Goal: Task Accomplishment & Management: Use online tool/utility

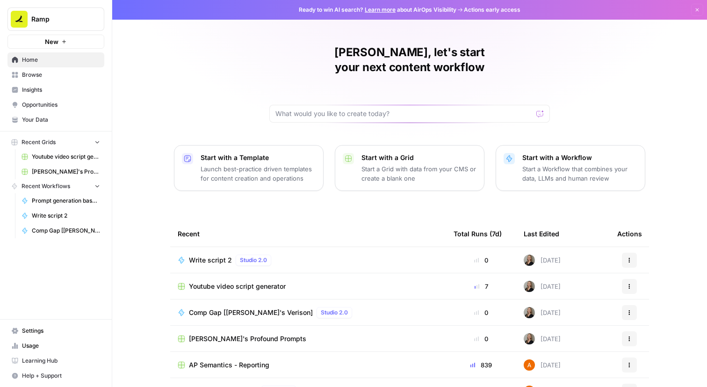
click at [365, 307] on div "Comp Gap [[PERSON_NAME]'s Verison] Studio 2.0" at bounding box center [308, 312] width 261 height 11
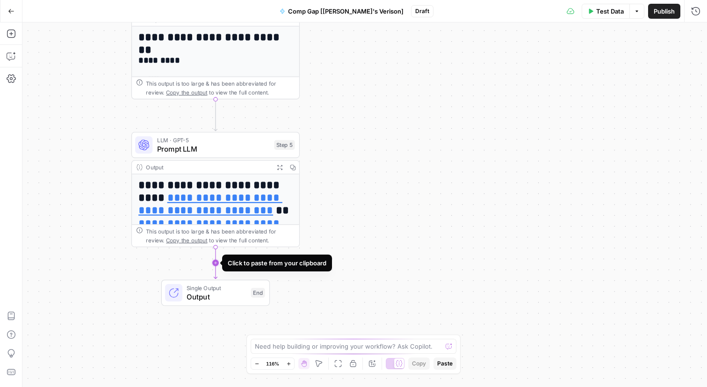
click at [216, 264] on icon "Edge from step_5 to end" at bounding box center [215, 262] width 3 height 31
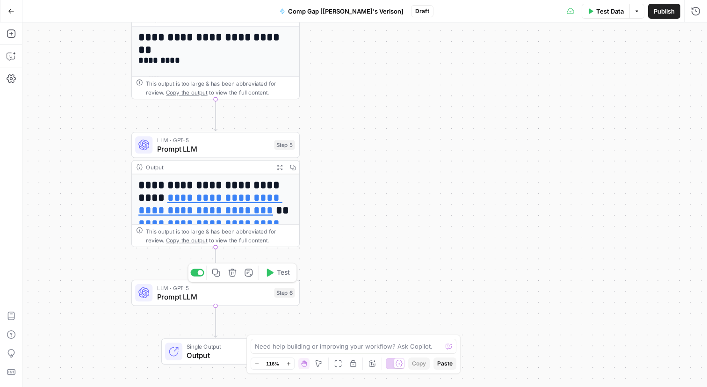
click at [207, 290] on span "LLM · GPT-5" at bounding box center [213, 287] width 113 height 9
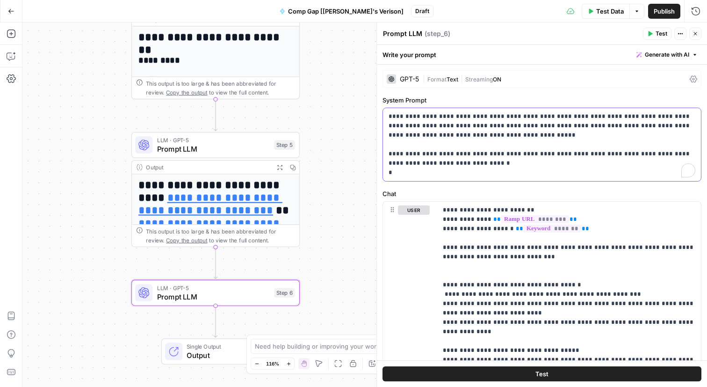
click at [466, 171] on p "**********" at bounding box center [541, 144] width 307 height 65
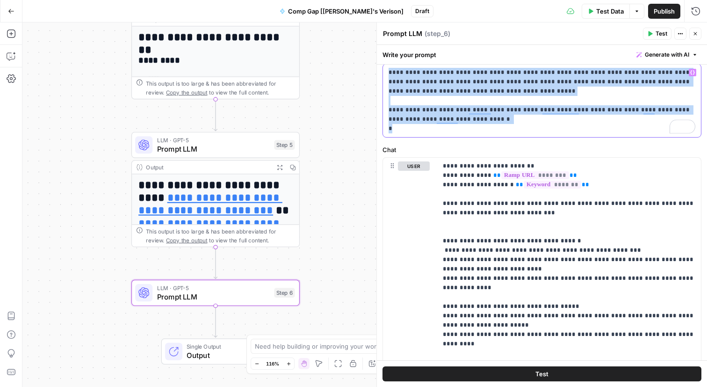
scroll to position [44, 0]
drag, startPoint x: 413, startPoint y: 128, endPoint x: 377, endPoint y: 66, distance: 71.3
click at [377, 66] on div "**********" at bounding box center [541, 204] width 330 height 364
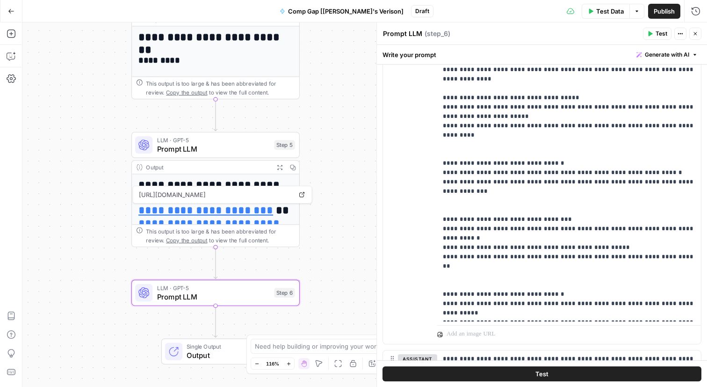
scroll to position [457, 0]
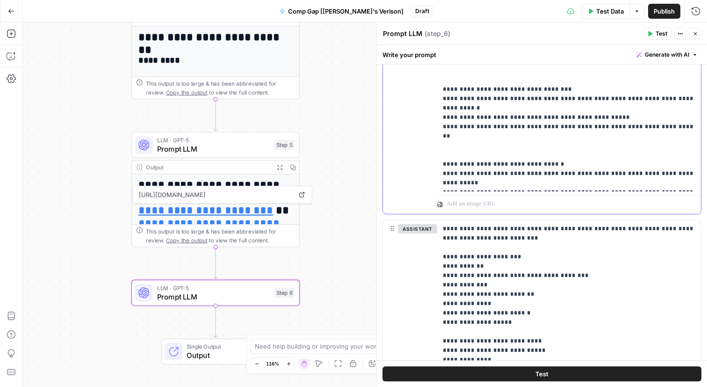
click at [513, 181] on p "**********" at bounding box center [569, 5] width 252 height 365
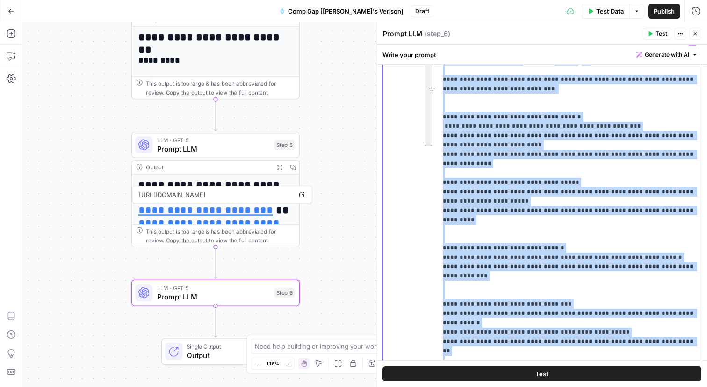
scroll to position [219, 0]
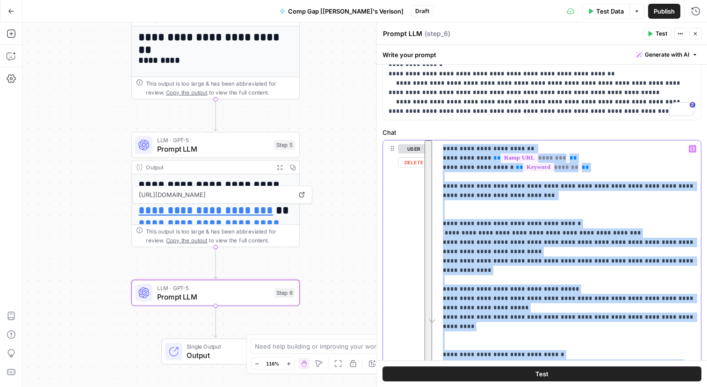
drag, startPoint x: 509, startPoint y: 184, endPoint x: 443, endPoint y: 143, distance: 77.0
click at [443, 143] on div "**********" at bounding box center [569, 326] width 264 height 372
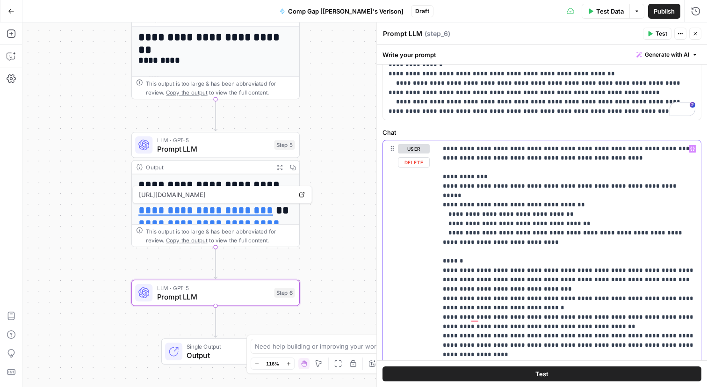
drag, startPoint x: 583, startPoint y: 149, endPoint x: 534, endPoint y: 149, distance: 49.6
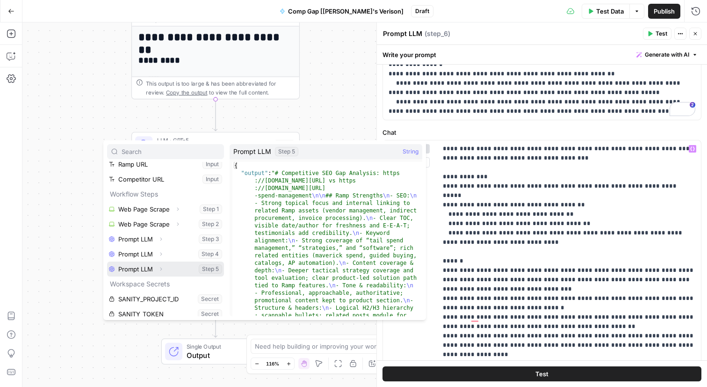
click at [162, 273] on button "Expand" at bounding box center [161, 269] width 12 height 12
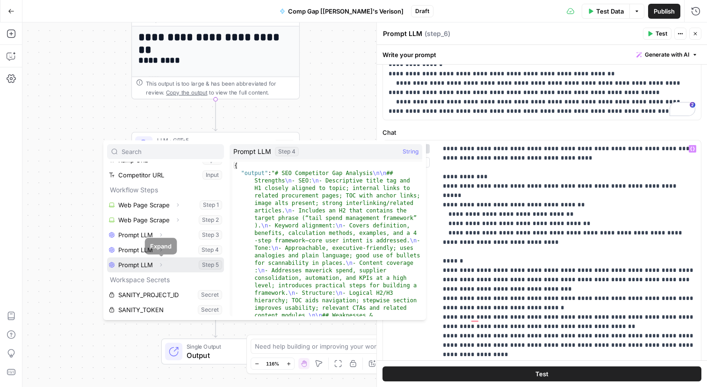
click at [157, 262] on button "Expand" at bounding box center [161, 264] width 12 height 12
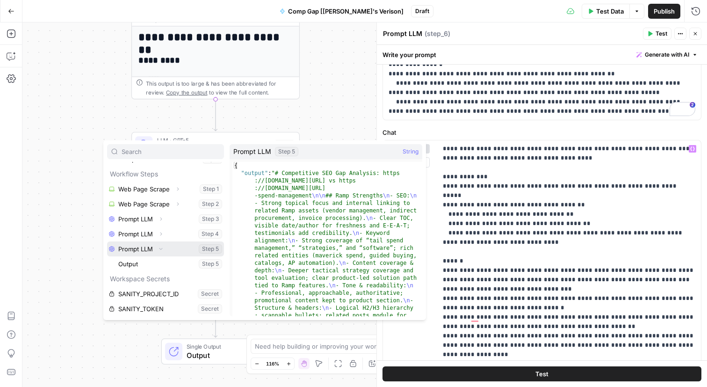
click at [162, 249] on icon "button" at bounding box center [161, 249] width 6 height 6
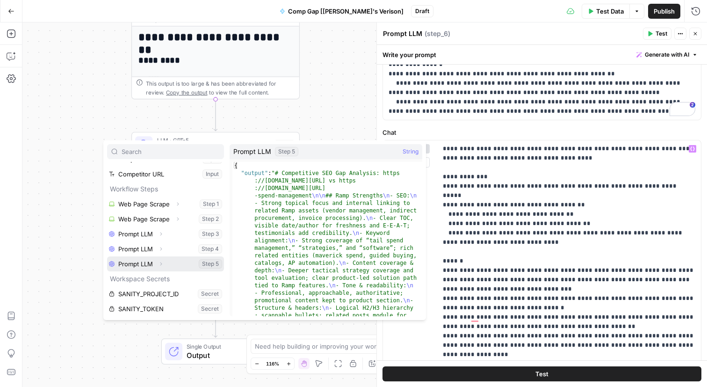
click at [162, 261] on icon "button" at bounding box center [161, 264] width 6 height 6
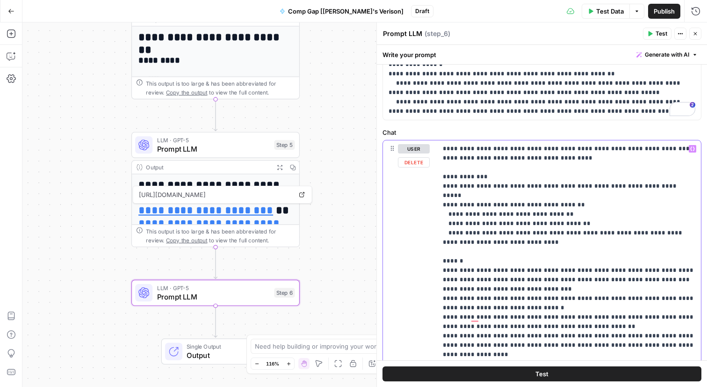
drag, startPoint x: 558, startPoint y: 149, endPoint x: 537, endPoint y: 149, distance: 21.0
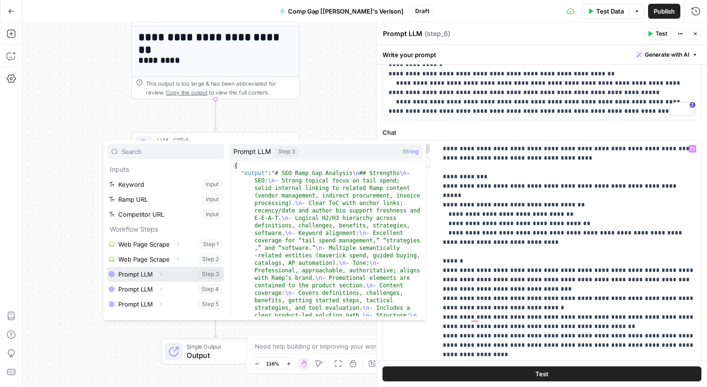
click at [125, 272] on button "Select variable Prompt LLM" at bounding box center [165, 273] width 117 height 15
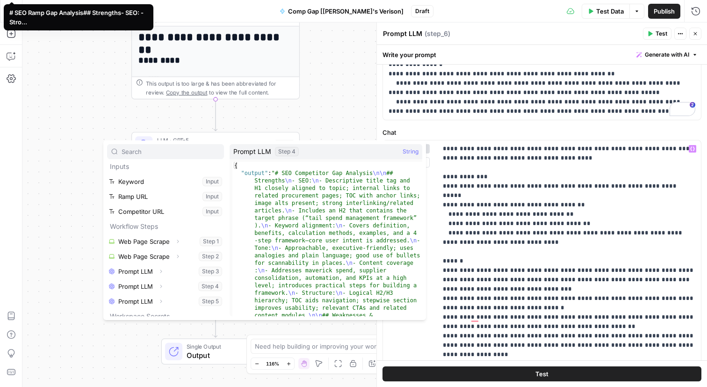
scroll to position [5, 0]
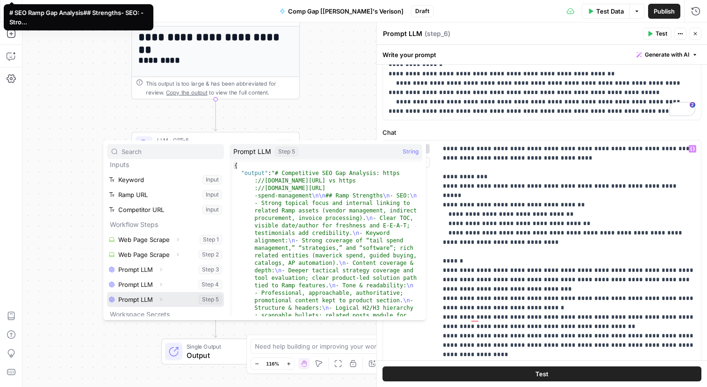
click at [134, 295] on button "Select variable Prompt LLM" at bounding box center [165, 299] width 117 height 15
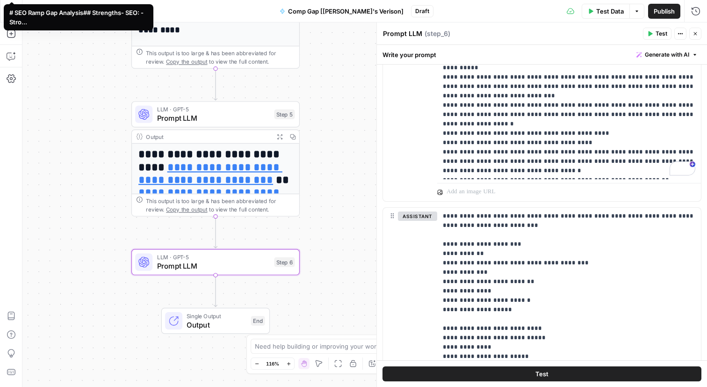
scroll to position [478, 0]
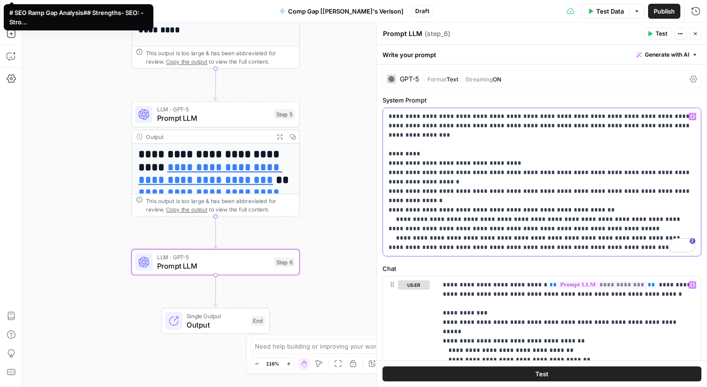
click at [503, 159] on p "**********" at bounding box center [541, 182] width 307 height 140
click at [501, 175] on p "**********" at bounding box center [541, 182] width 307 height 140
click at [491, 199] on p "**********" at bounding box center [541, 182] width 307 height 140
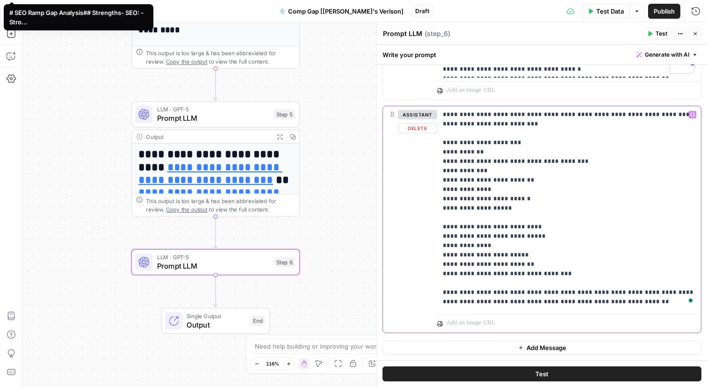
drag, startPoint x: 591, startPoint y: 287, endPoint x: 441, endPoint y: 114, distance: 229.3
click at [441, 114] on div "**********" at bounding box center [569, 208] width 264 height 204
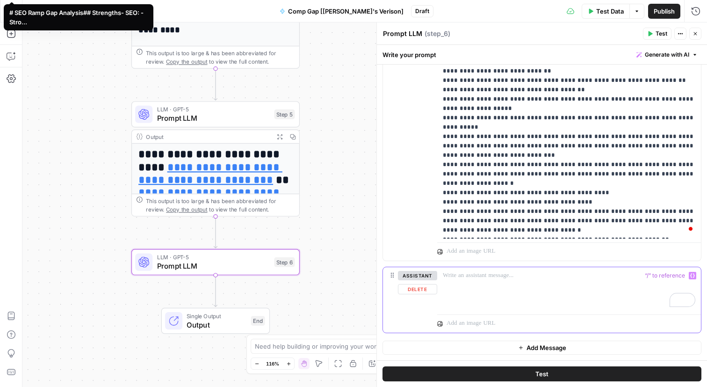
click at [411, 278] on button "assistant" at bounding box center [417, 275] width 39 height 9
click at [481, 277] on p "To enrich screen reader interactions, please activate Accessibility in Grammarl…" at bounding box center [569, 275] width 252 height 9
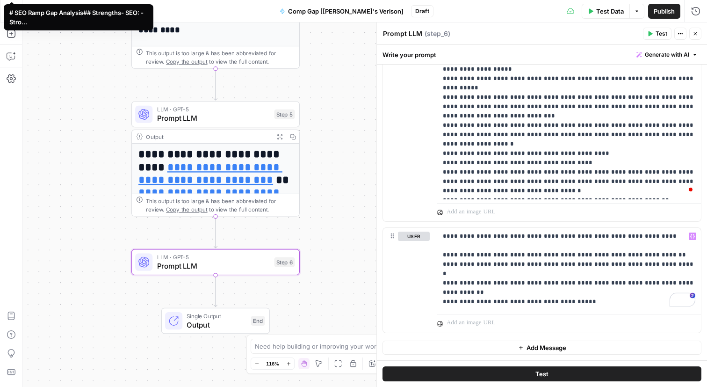
click at [352, 284] on div "**********" at bounding box center [364, 204] width 684 height 364
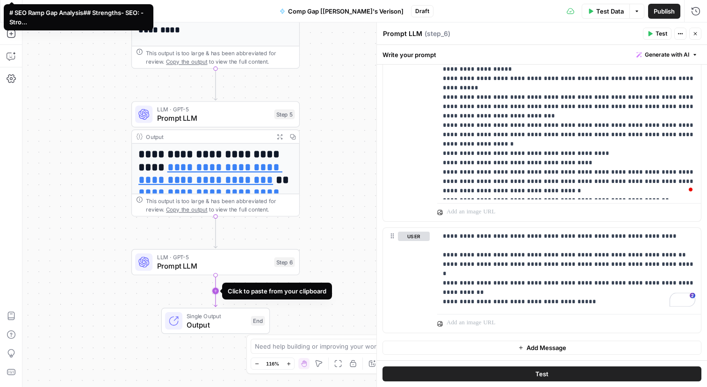
click at [216, 287] on icon "Edge from step_6 to end" at bounding box center [215, 290] width 3 height 31
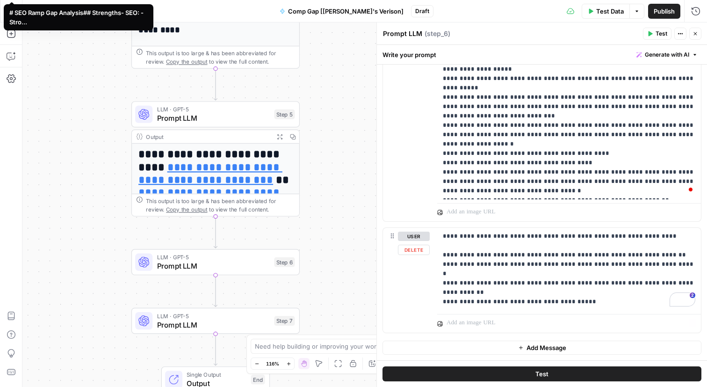
click at [559, 347] on span "Add Message" at bounding box center [546, 347] width 40 height 9
click at [492, 349] on p at bounding box center [569, 347] width 252 height 9
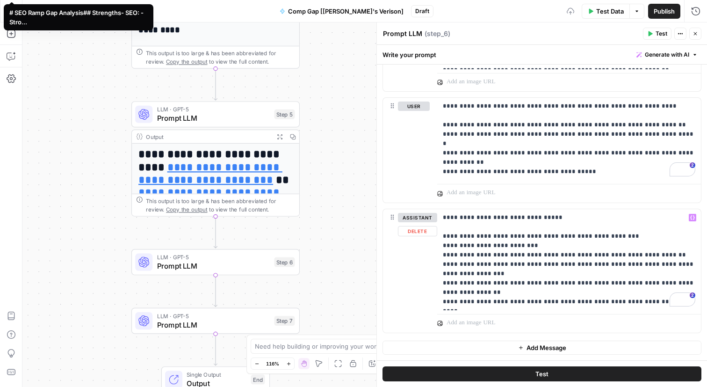
click at [370, 297] on div "**********" at bounding box center [364, 204] width 684 height 364
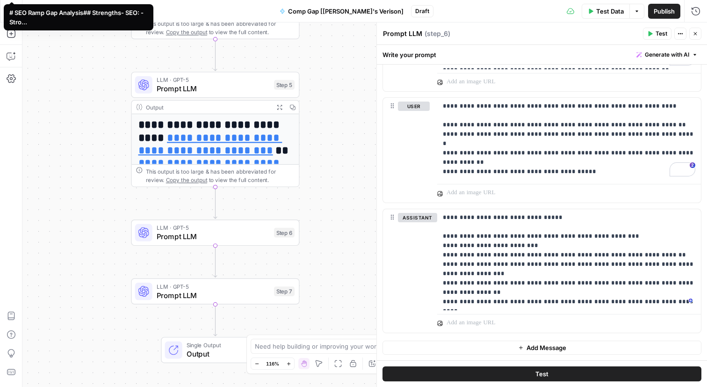
click at [248, 292] on span "Prompt LLM" at bounding box center [213, 294] width 113 height 11
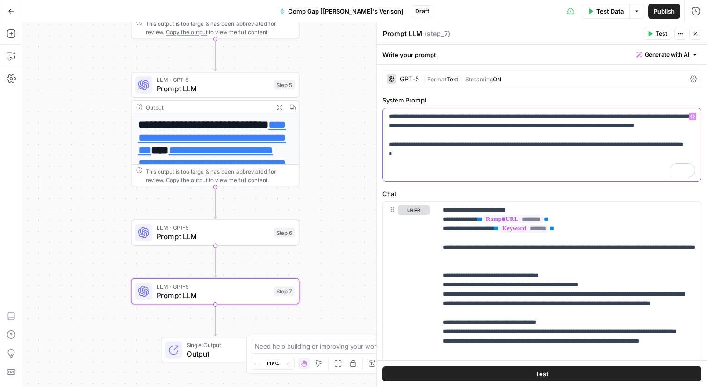
drag, startPoint x: 492, startPoint y: 169, endPoint x: 376, endPoint y: 100, distance: 135.0
click at [376, 100] on div "**********" at bounding box center [541, 204] width 330 height 364
click at [228, 273] on icon "button" at bounding box center [232, 270] width 9 height 9
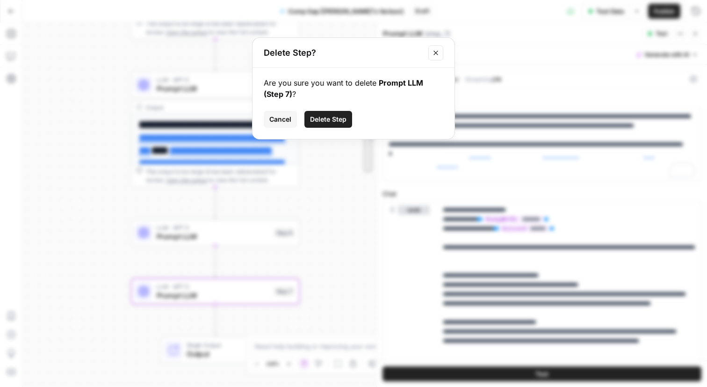
click at [341, 122] on span "Delete Step" at bounding box center [328, 119] width 36 height 9
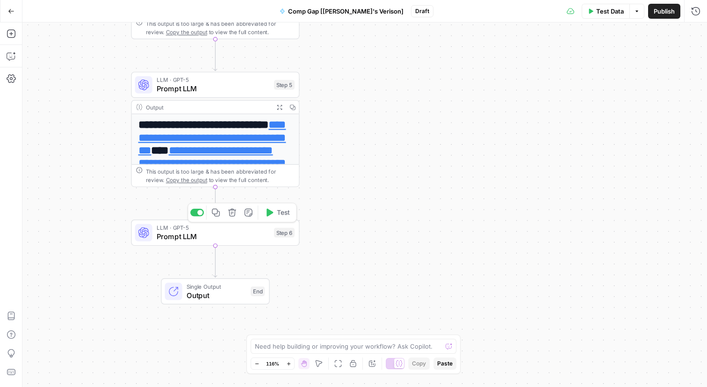
click at [208, 242] on div "LLM · GPT-5 Prompt LLM Step 6 Copy step Delete step Add Note Test" at bounding box center [215, 232] width 168 height 26
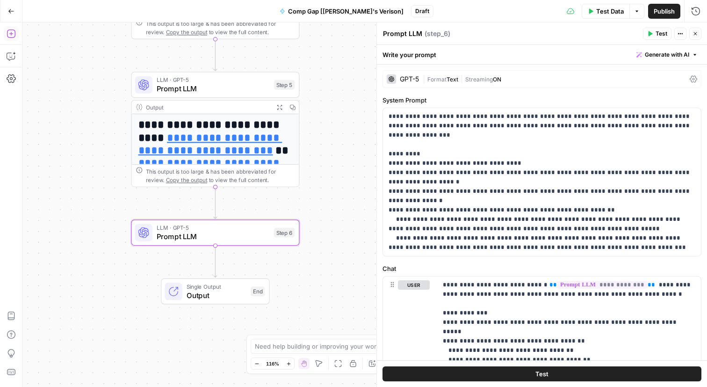
click at [7, 29] on icon "button" at bounding box center [11, 33] width 9 height 9
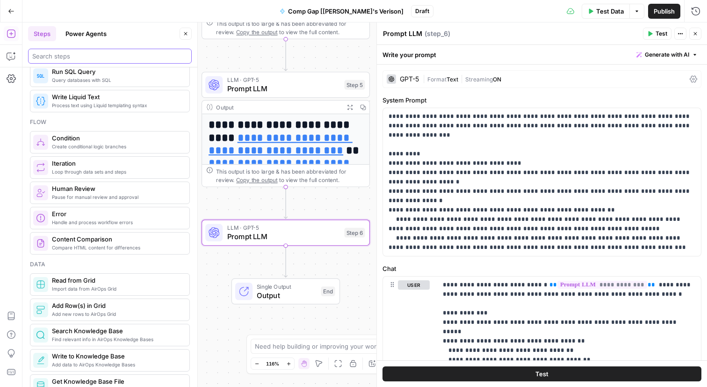
click at [75, 55] on input "search" at bounding box center [109, 55] width 155 height 9
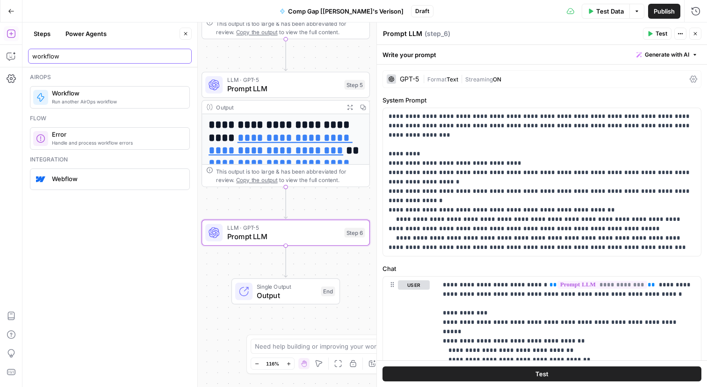
scroll to position [0, 0]
type input "workflow"
click at [115, 94] on span "Workflow" at bounding box center [117, 92] width 130 height 9
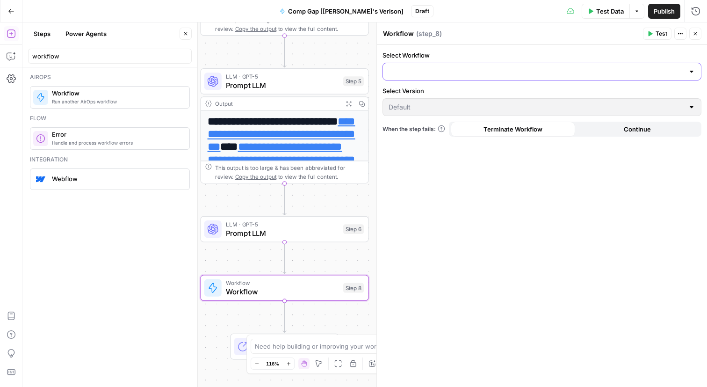
click at [408, 70] on input "Select Workflow" at bounding box center [535, 71] width 295 height 9
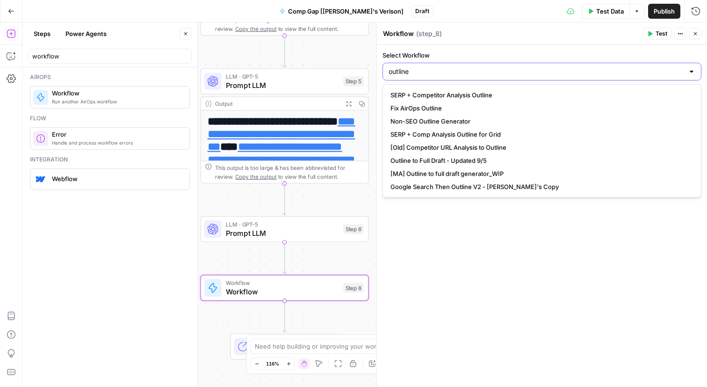
type input "outline"
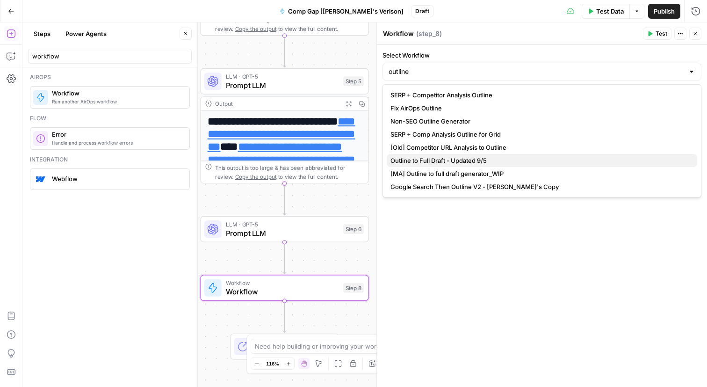
click at [412, 160] on span "Outline to Full Draft - Updated 9/5" at bounding box center [539, 160] width 299 height 9
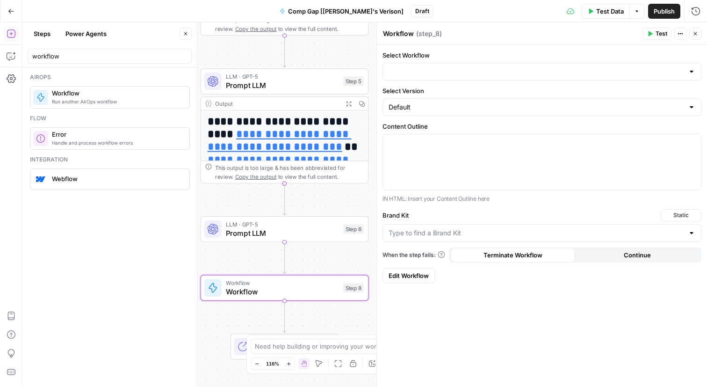
type input "Outline to Full Draft - Updated 9/5"
click at [449, 165] on div at bounding box center [542, 162] width 318 height 56
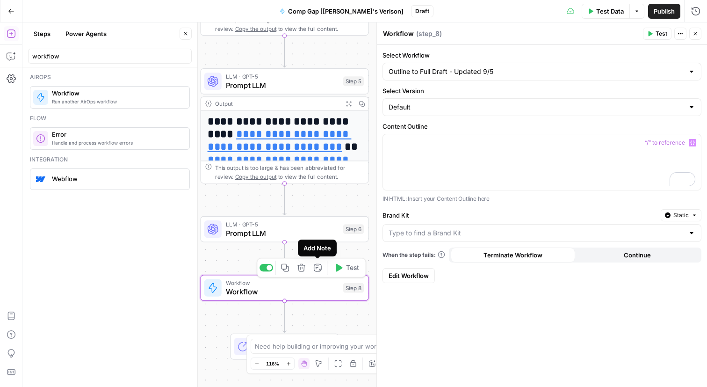
click at [314, 269] on icon "button" at bounding box center [318, 268] width 8 height 8
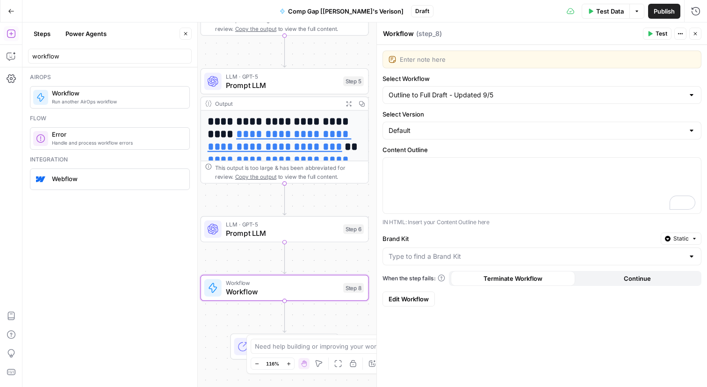
click at [596, 316] on div "Enter note here Select Workflow Outline to Full Draft - Updated 9/5 Select Vers…" at bounding box center [542, 216] width 330 height 342
click at [395, 295] on span "Edit Workflow" at bounding box center [408, 298] width 40 height 9
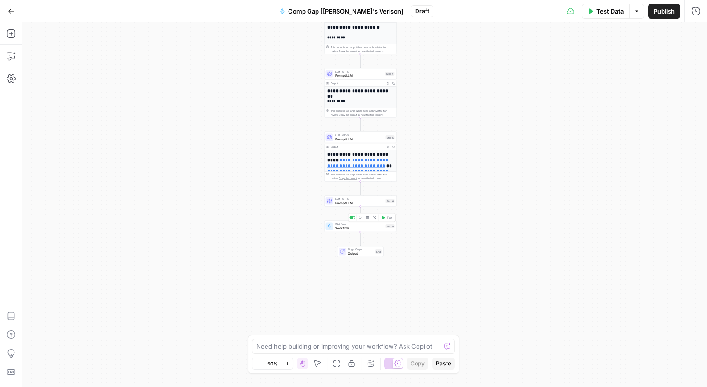
click at [350, 226] on span "Workflow" at bounding box center [359, 227] width 49 height 5
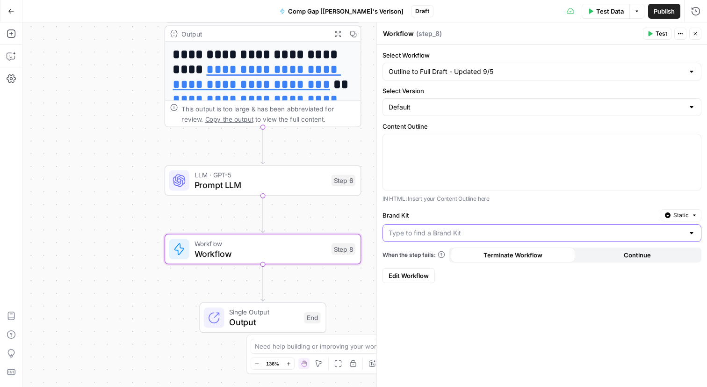
click at [463, 228] on input "Brand Kit" at bounding box center [535, 232] width 295 height 9
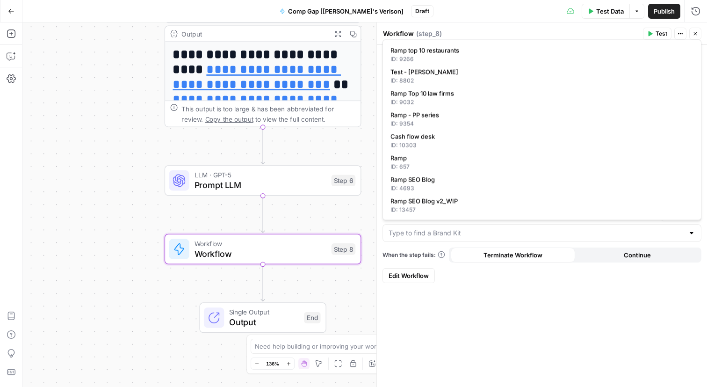
click at [548, 238] on div at bounding box center [541, 233] width 319 height 18
click at [686, 227] on div at bounding box center [541, 233] width 319 height 18
click at [691, 230] on div at bounding box center [691, 232] width 7 height 9
click at [686, 230] on div at bounding box center [541, 233] width 319 height 18
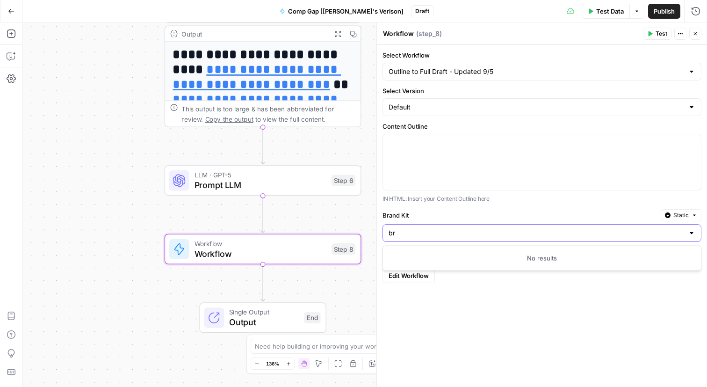
type input "b"
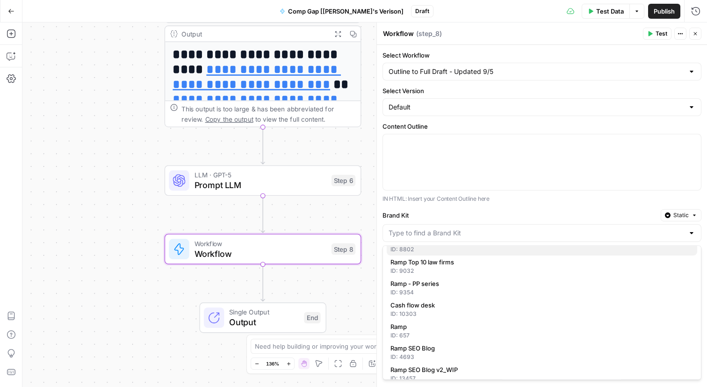
scroll to position [46, 0]
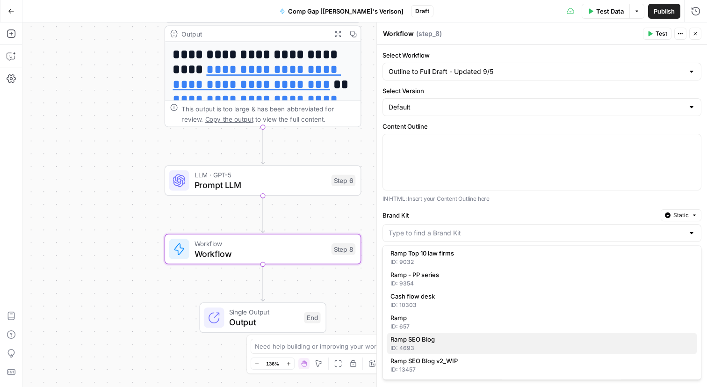
click at [488, 344] on div "ID: 4693" at bounding box center [541, 348] width 303 height 8
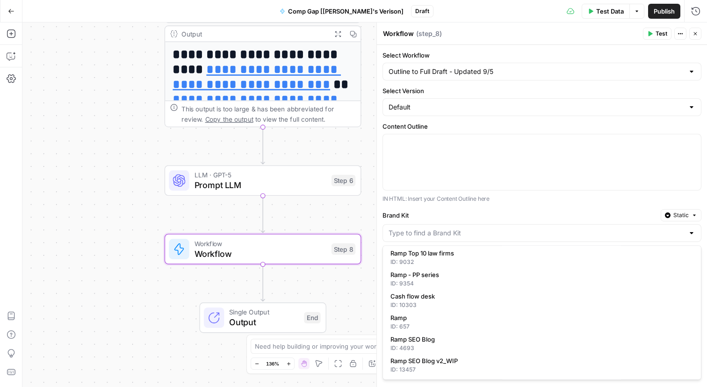
type input "Ramp SEO Blog"
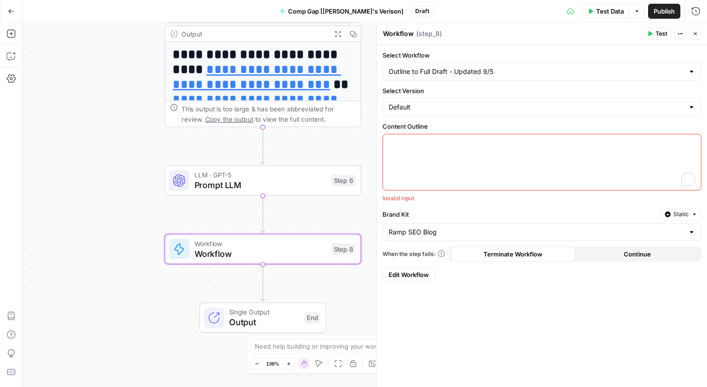
click at [509, 186] on div "To enrich screen reader interactions, please activate Accessibility in Grammarl…" at bounding box center [542, 162] width 318 height 56
click at [317, 277] on div "**********" at bounding box center [364, 204] width 684 height 364
click at [498, 135] on div "To enrich screen reader interactions, please activate Accessibility in Grammarl…" at bounding box center [542, 162] width 318 height 56
click at [700, 33] on button "Close" at bounding box center [695, 34] width 12 height 12
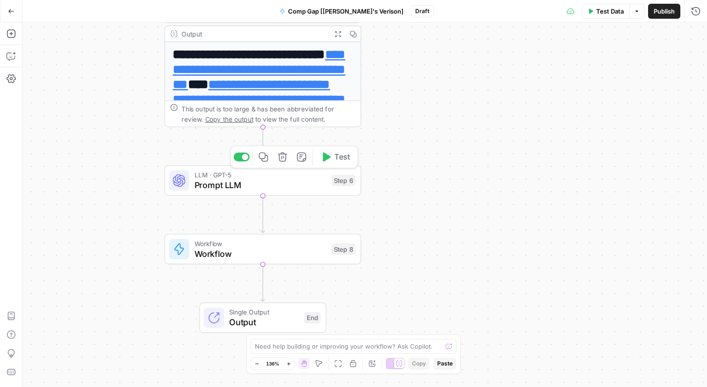
click at [288, 179] on span "Prompt LLM" at bounding box center [260, 185] width 132 height 13
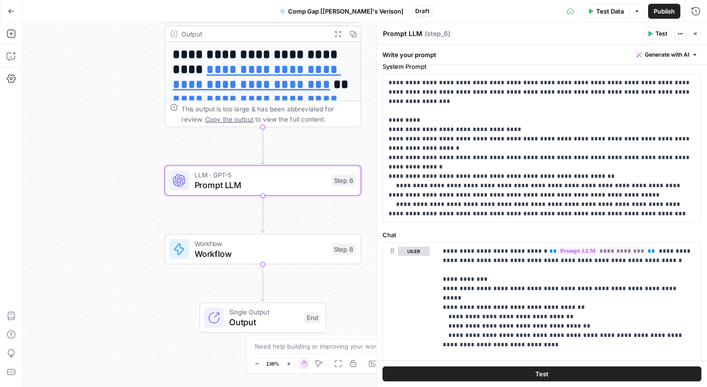
scroll to position [39, 0]
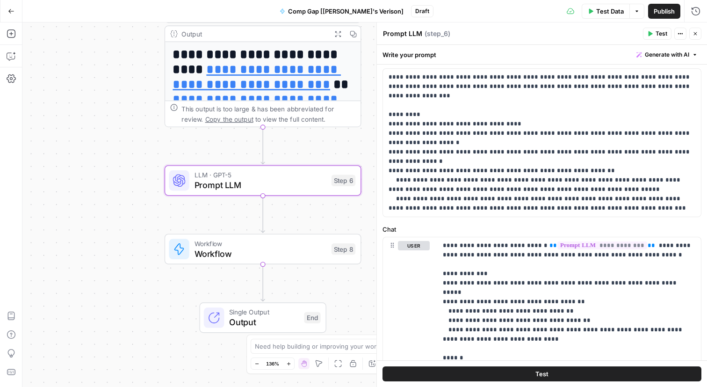
click at [284, 244] on span "Workflow" at bounding box center [260, 243] width 132 height 10
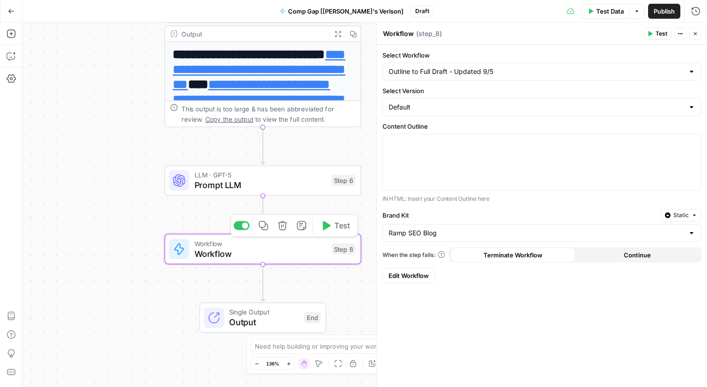
click at [274, 186] on span "Prompt LLM" at bounding box center [260, 185] width 132 height 13
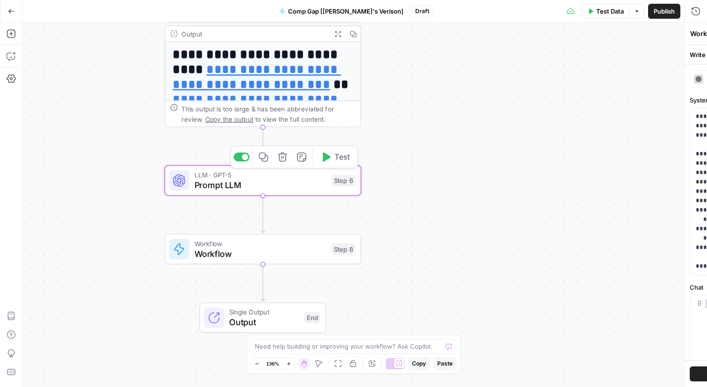
type textarea "Prompt LLM"
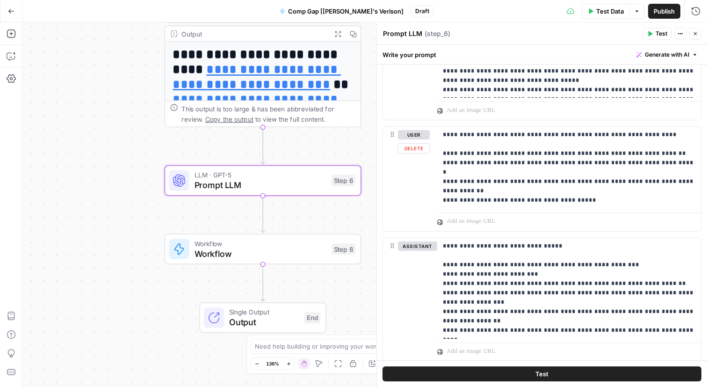
scroll to position [588, 0]
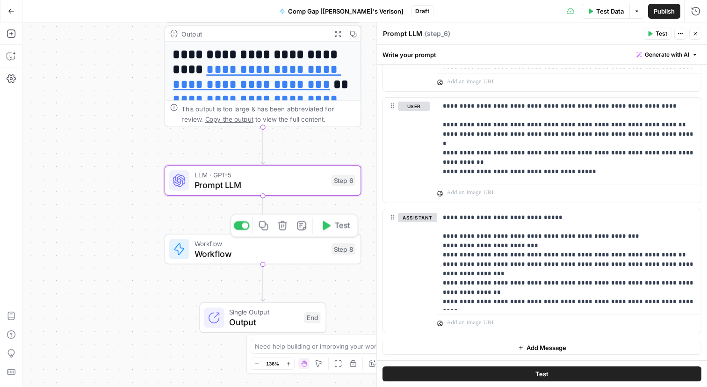
click at [236, 244] on span "Workflow" at bounding box center [260, 243] width 132 height 10
